Goal: Obtain resource: Download file/media

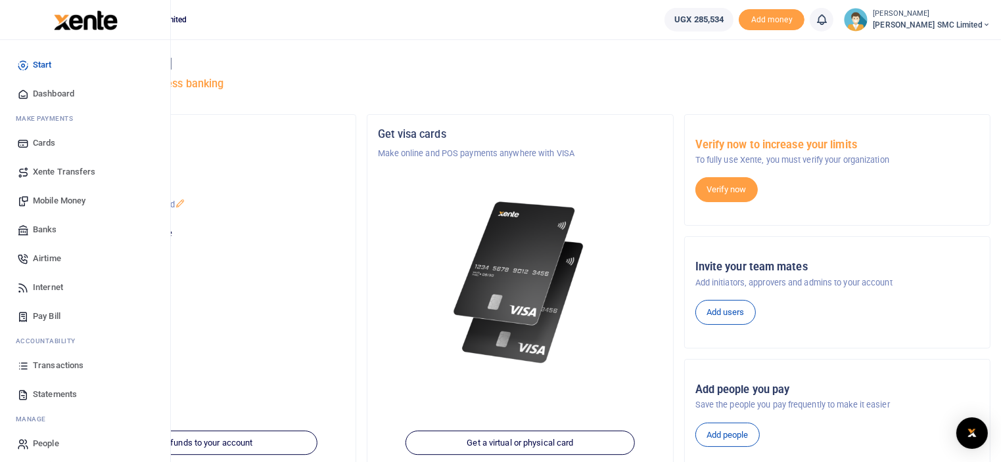
click at [50, 396] on span "Statements" at bounding box center [55, 394] width 44 height 13
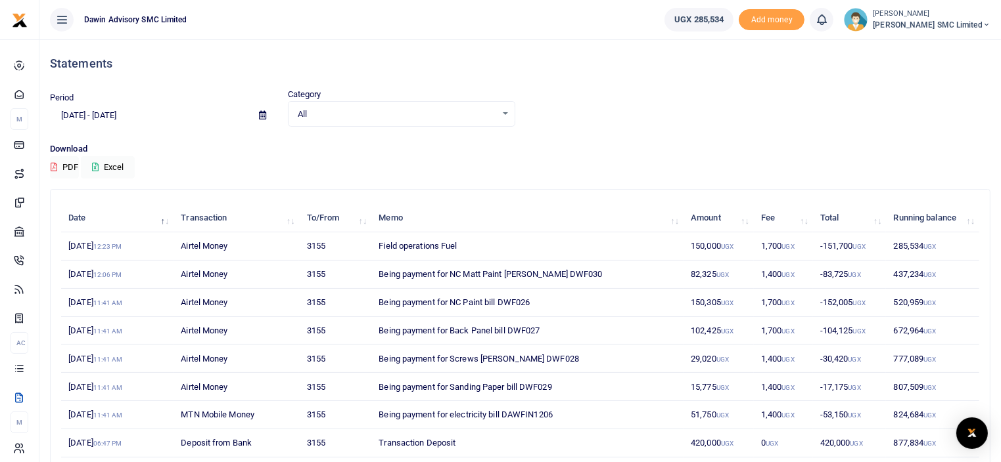
click at [501, 108] on div "All Select an option..." at bounding box center [401, 114] width 226 height 14
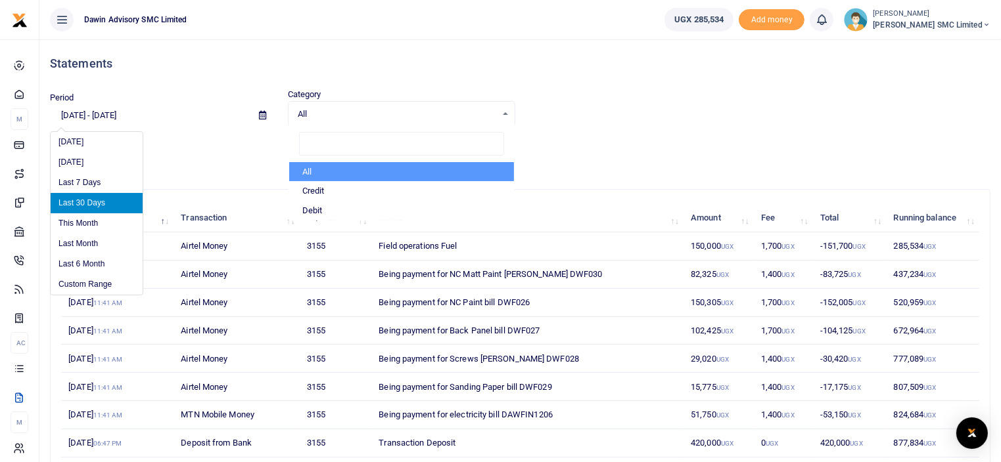
click at [134, 118] on input "07/22/2025 - 08/20/2025" at bounding box center [149, 115] width 198 height 22
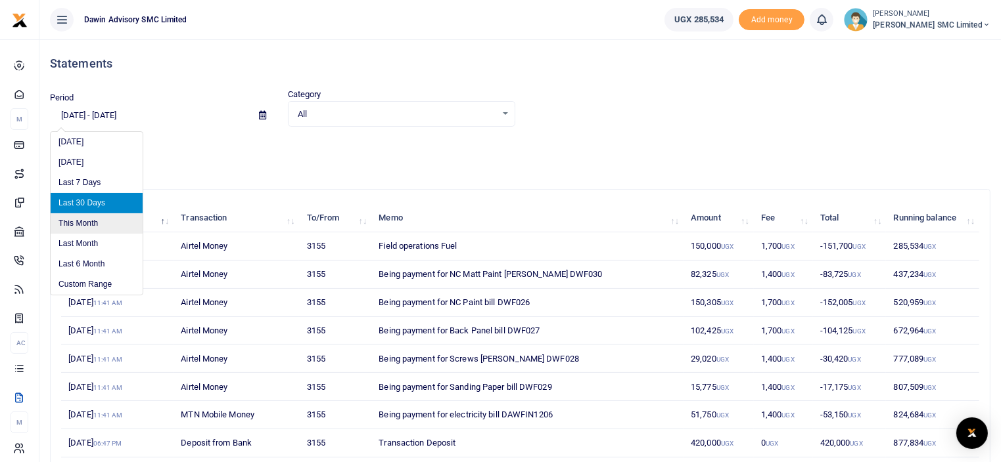
click at [96, 222] on li "This Month" at bounding box center [97, 224] width 92 height 20
type input "08/01/2025 - 08/31/2025"
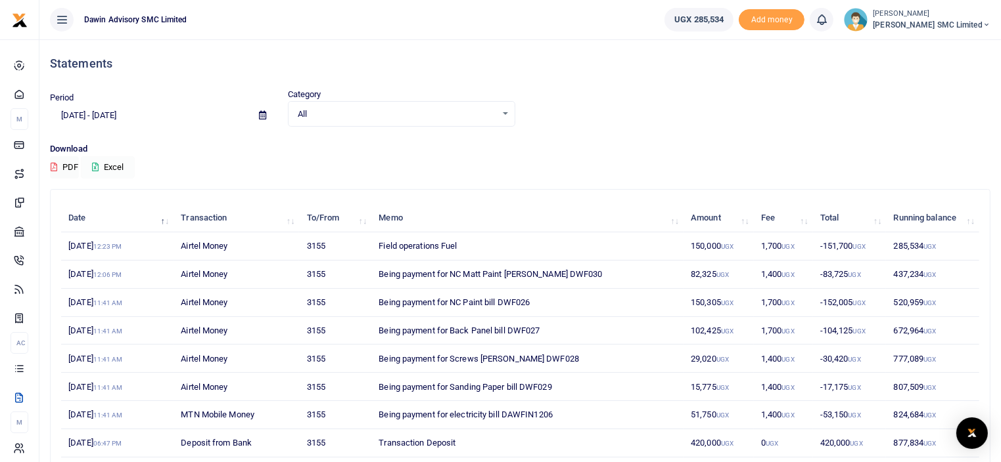
click at [116, 162] on button "Excel" at bounding box center [108, 167] width 54 height 22
click at [63, 165] on button "PDF" at bounding box center [64, 167] width 29 height 22
